Goal: Task Accomplishment & Management: Manage account settings

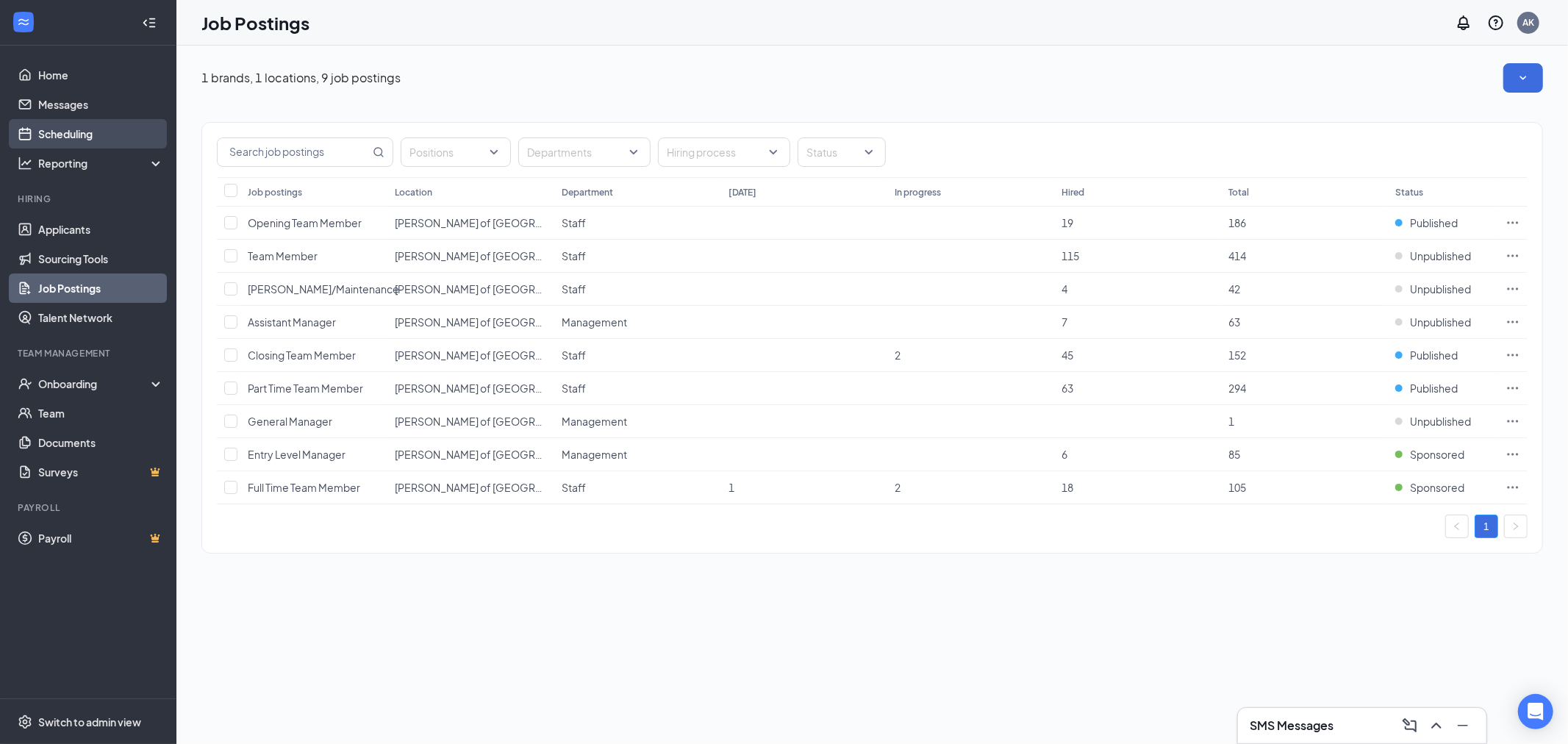
click at [92, 125] on link "Scheduling" at bounding box center [101, 134] width 126 height 30
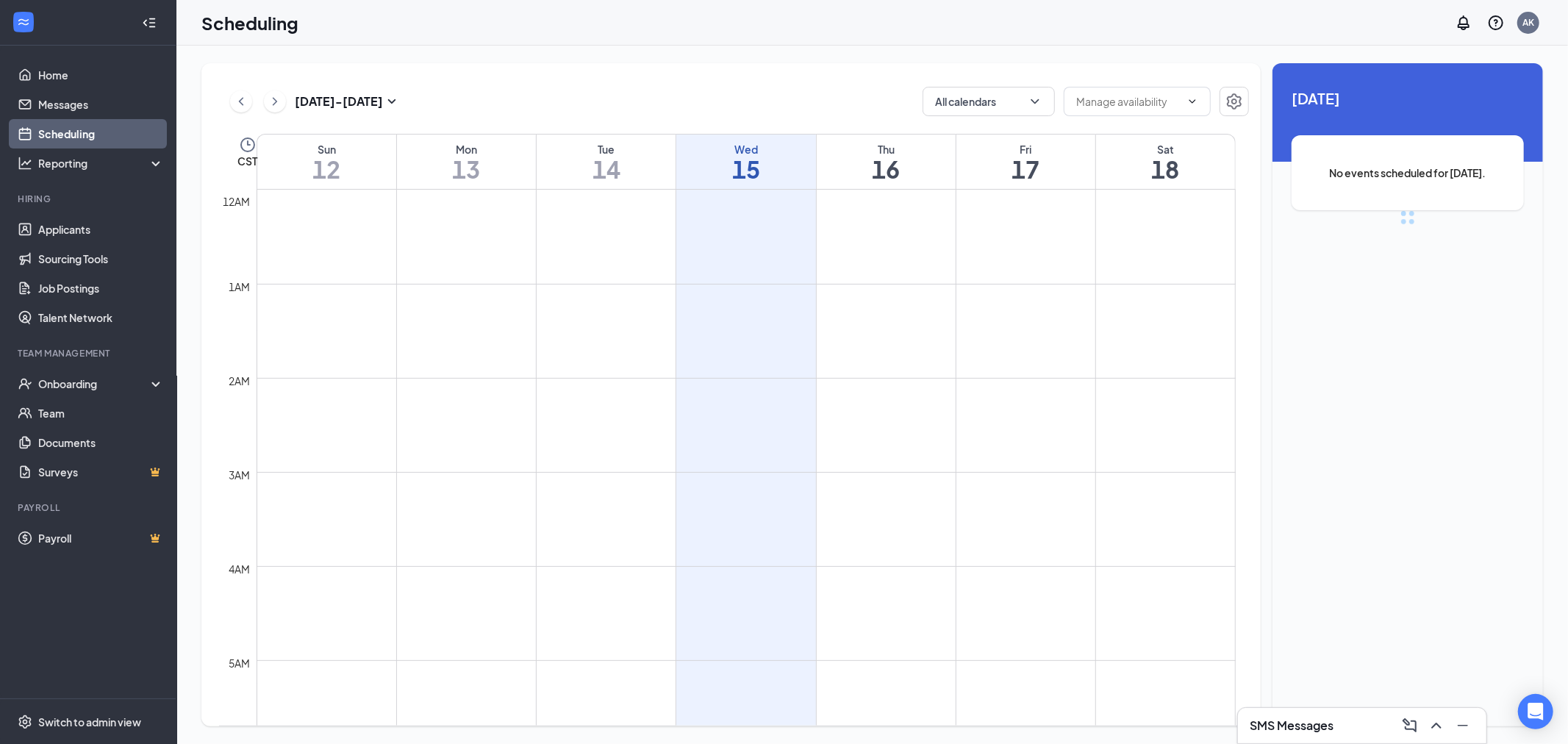
scroll to position [723, 0]
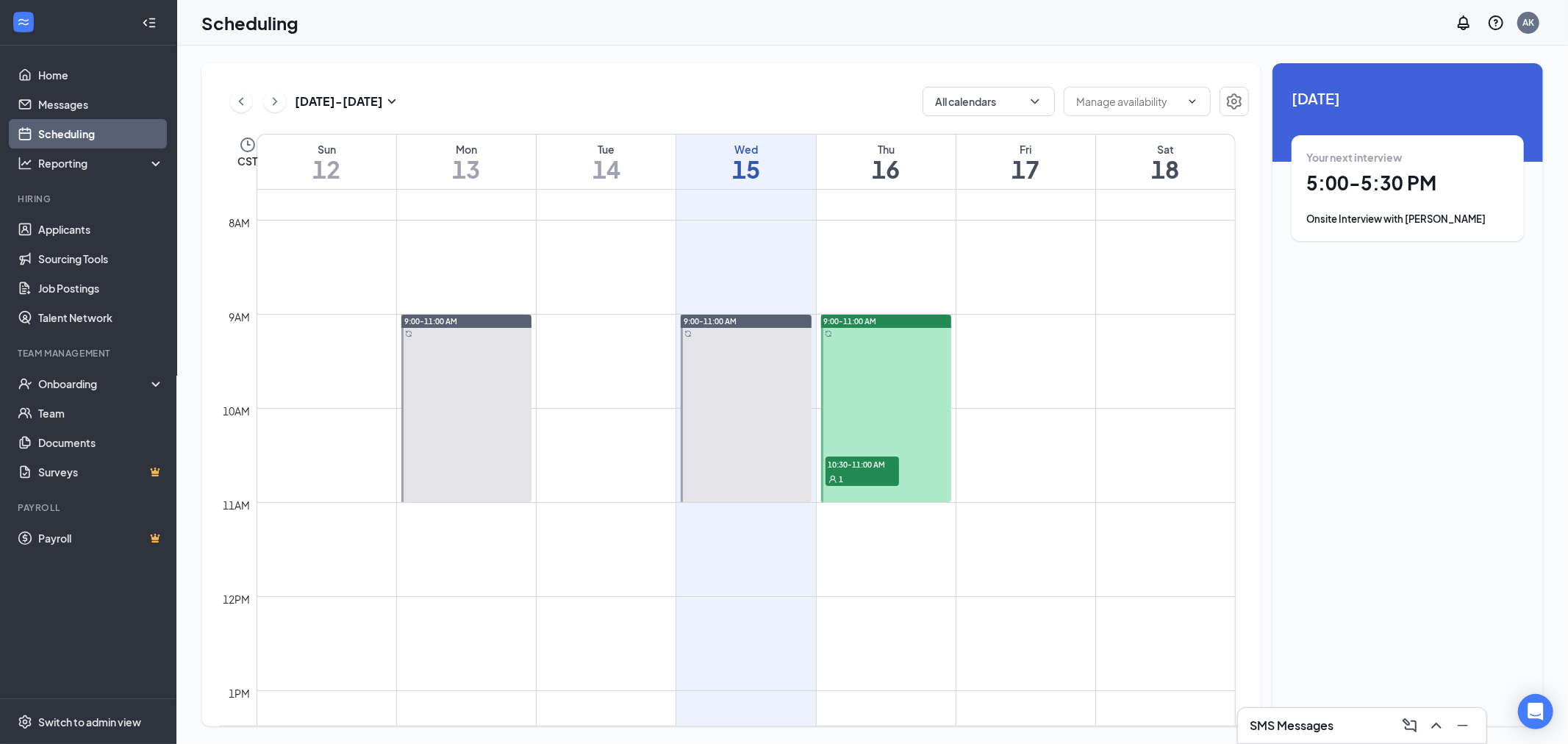
click at [1409, 222] on div "Onsite Interview with [PERSON_NAME]" at bounding box center [1408, 219] width 203 height 15
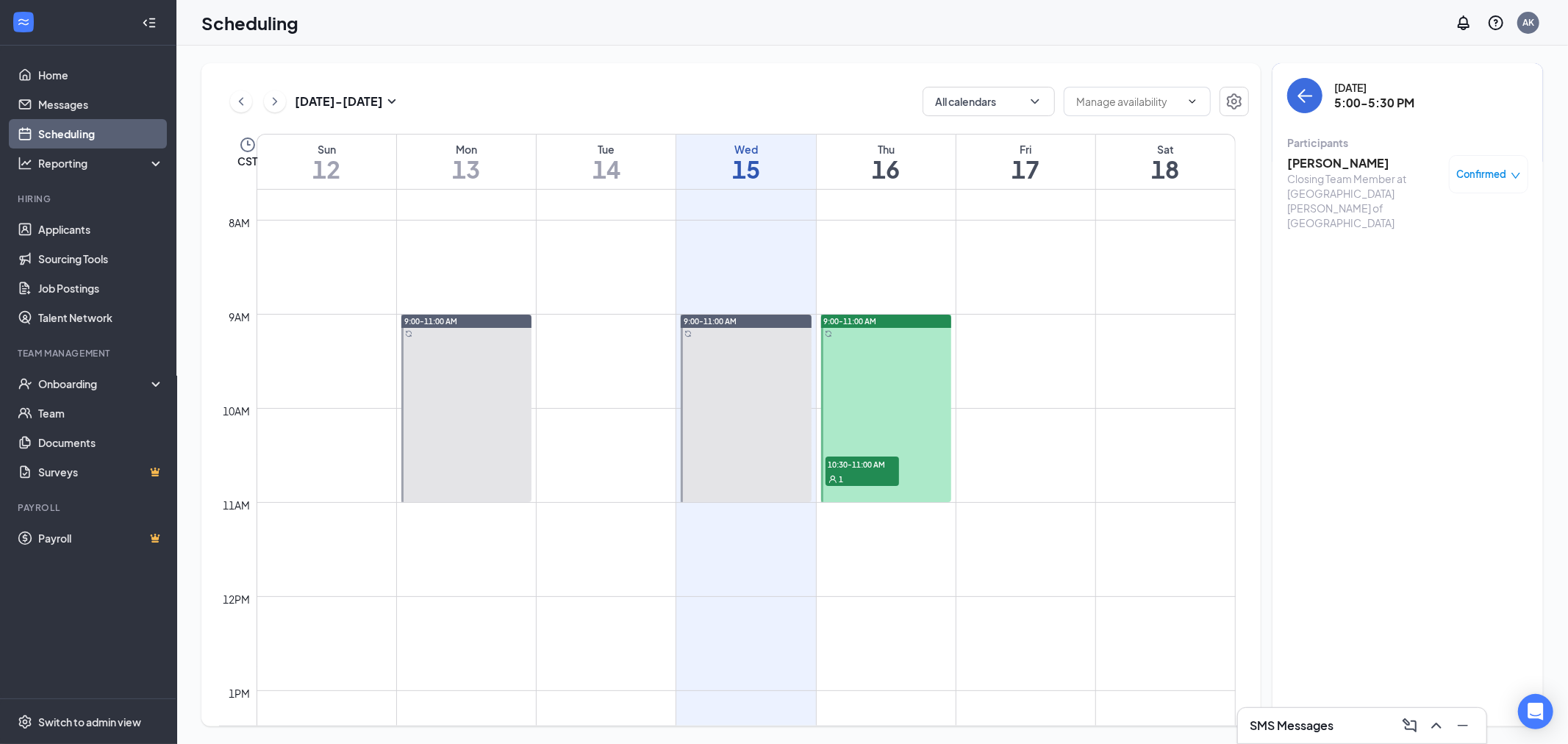
click at [1336, 163] on h3 "[PERSON_NAME]" at bounding box center [1364, 163] width 155 height 16
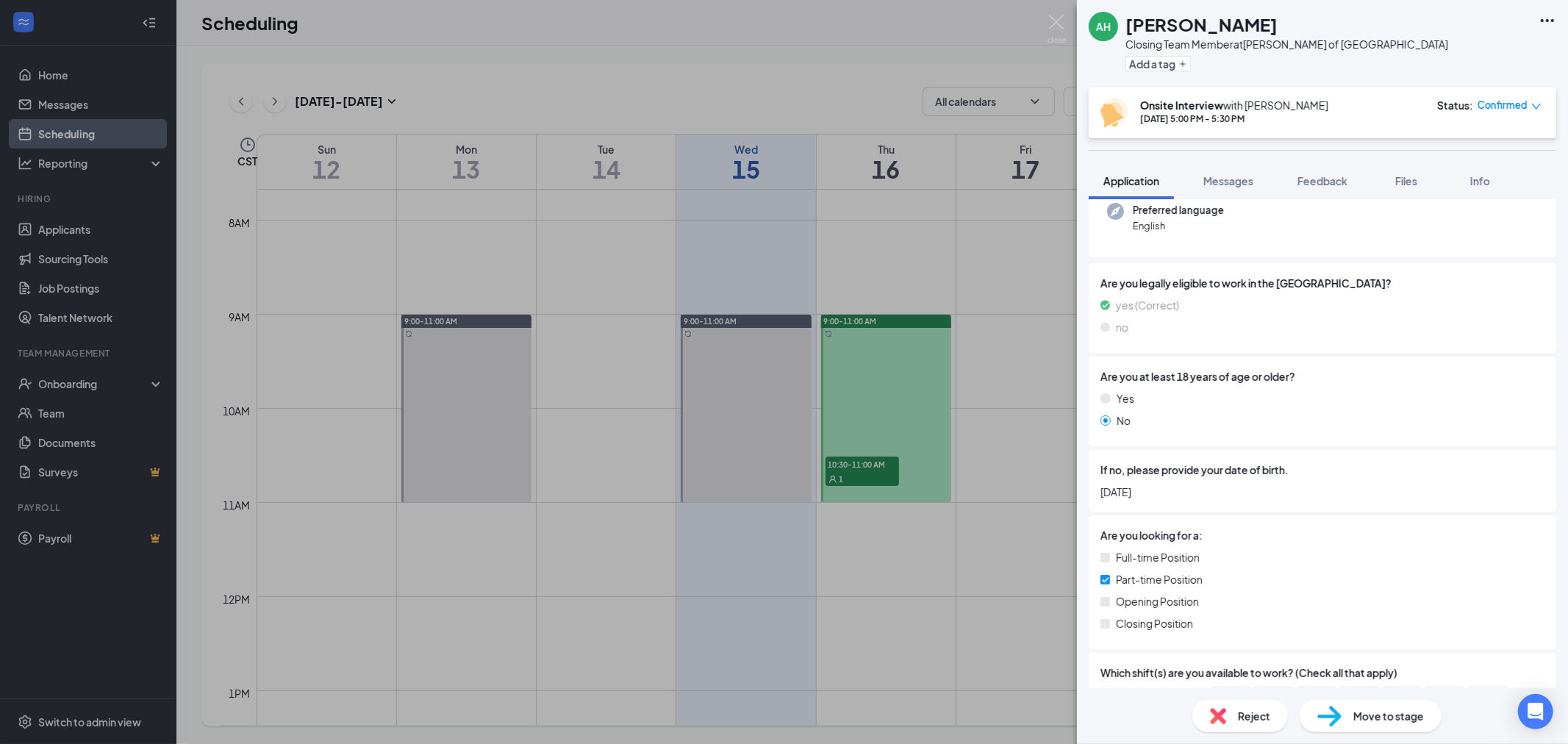
scroll to position [163, 0]
